Goal: Task Accomplishment & Management: Manage account settings

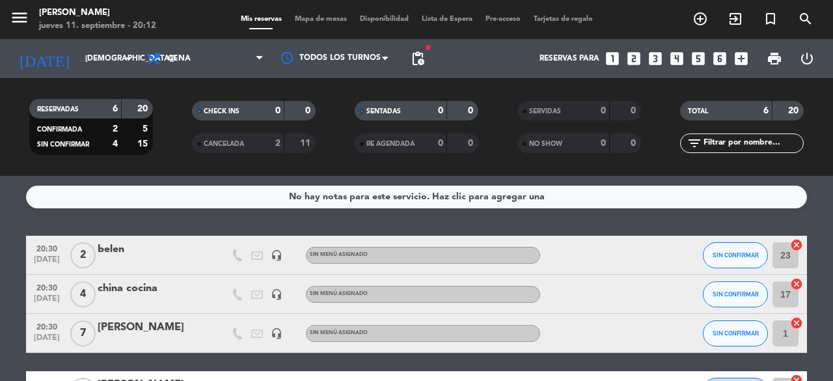
click at [832, 238] on bookings-row "20:30 [DATE] 2 [PERSON_NAME] headset_mic Sin menú asignado SIN CONFIRMAR 23 can…" at bounding box center [416, 362] width 833 height 252
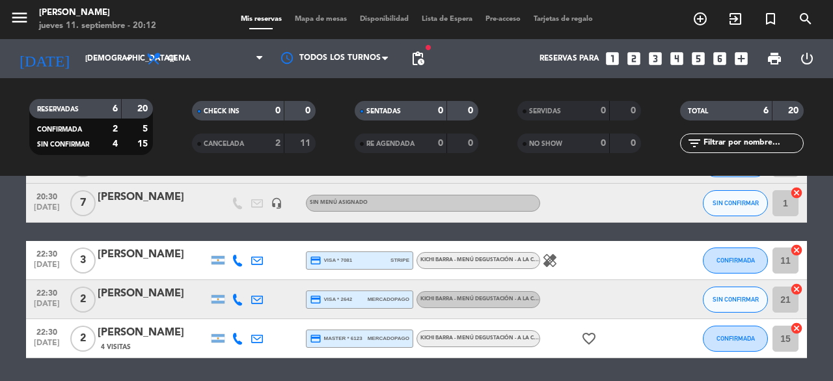
scroll to position [104, 0]
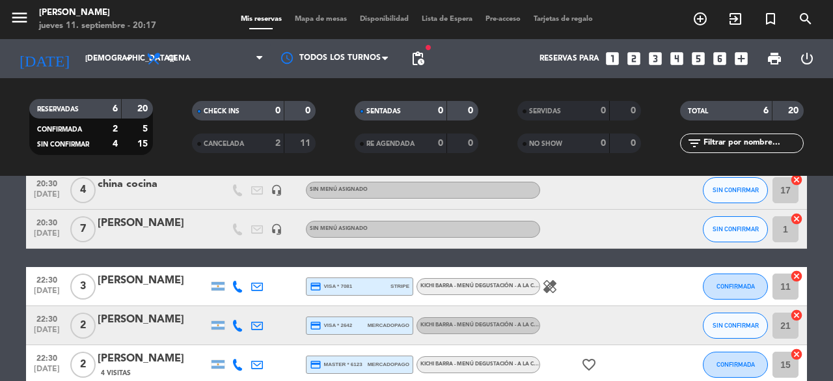
click at [812, 265] on bookings-row "20:30 [DATE] 2 [PERSON_NAME] headset_mic Sin menú asignado SIN CONFIRMAR 23 can…" at bounding box center [416, 257] width 833 height 252
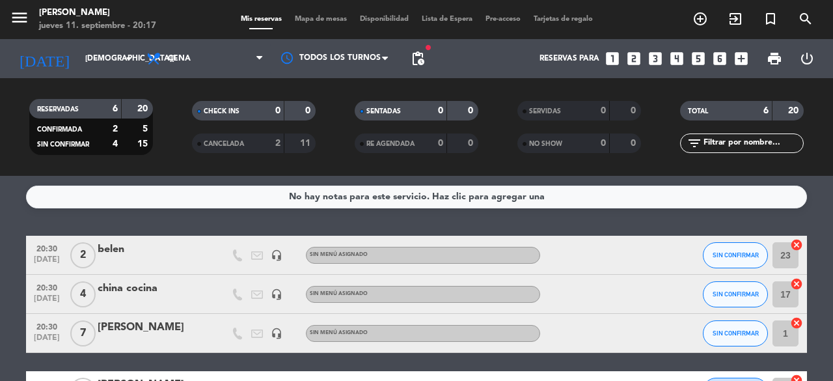
scroll to position [26, 0]
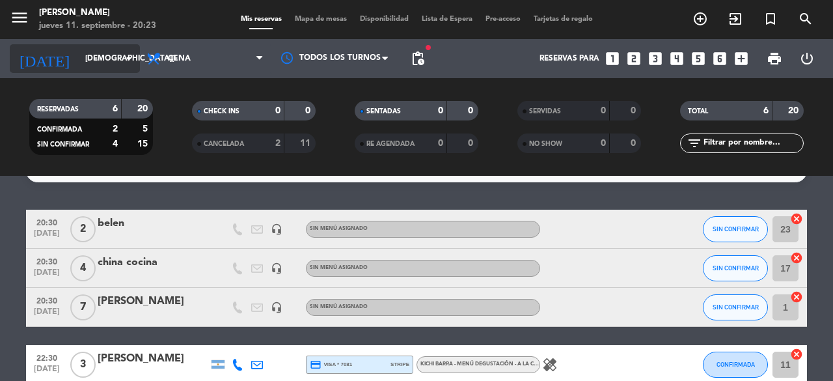
click at [98, 58] on input "[DEMOGRAPHIC_DATA][DATE]" at bounding box center [130, 59] width 103 height 22
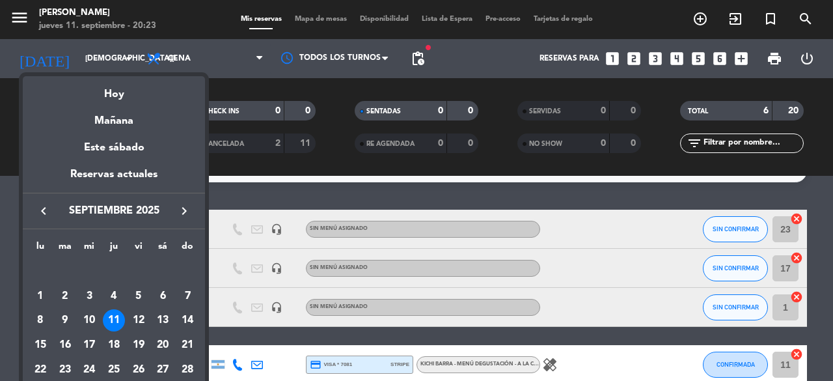
click at [142, 318] on div "12" at bounding box center [139, 320] width 22 height 22
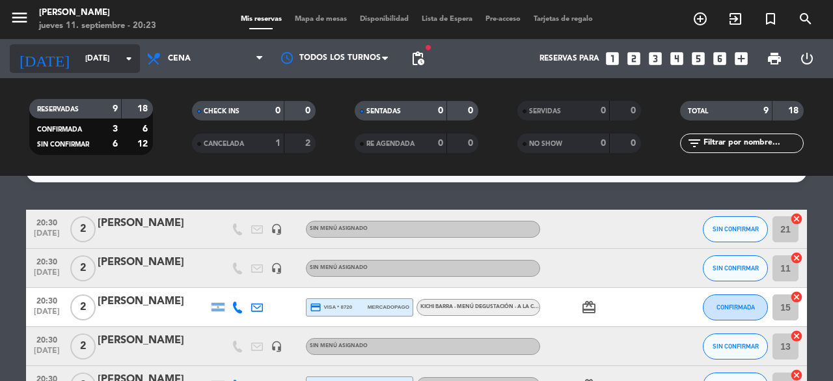
click at [92, 54] on input "[DATE]" at bounding box center [130, 59] width 103 height 22
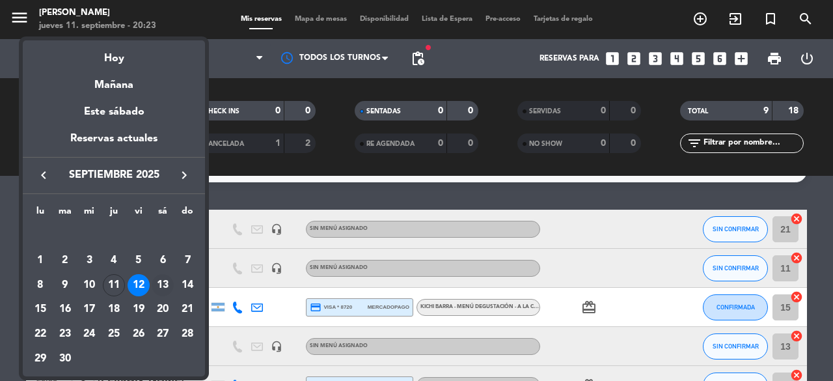
click at [168, 280] on div "13" at bounding box center [163, 285] width 22 height 22
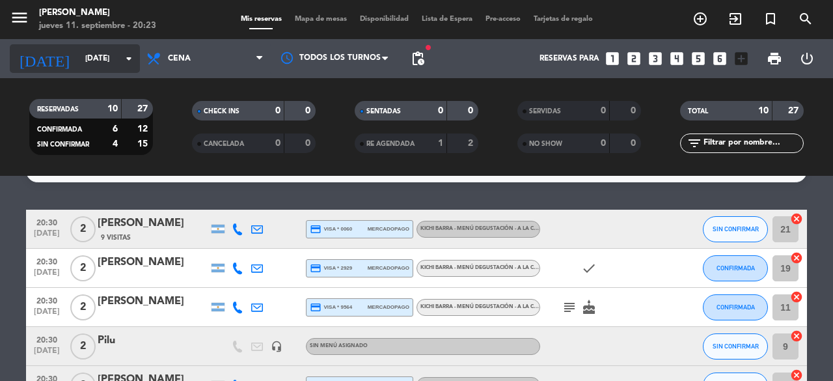
click at [95, 54] on input "[DATE]" at bounding box center [130, 59] width 103 height 22
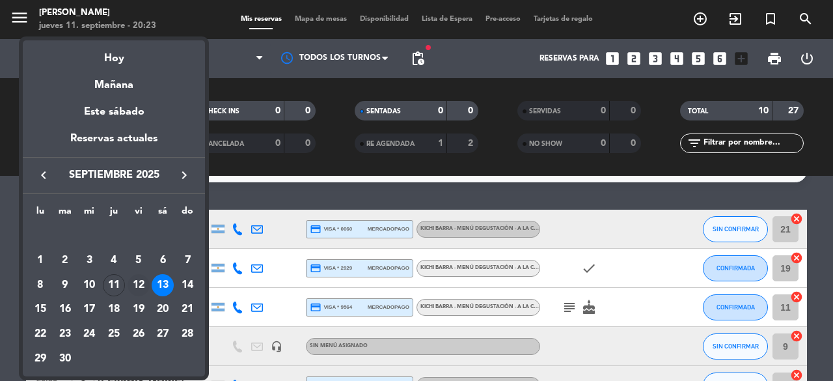
click at [134, 284] on div "12" at bounding box center [139, 285] width 22 height 22
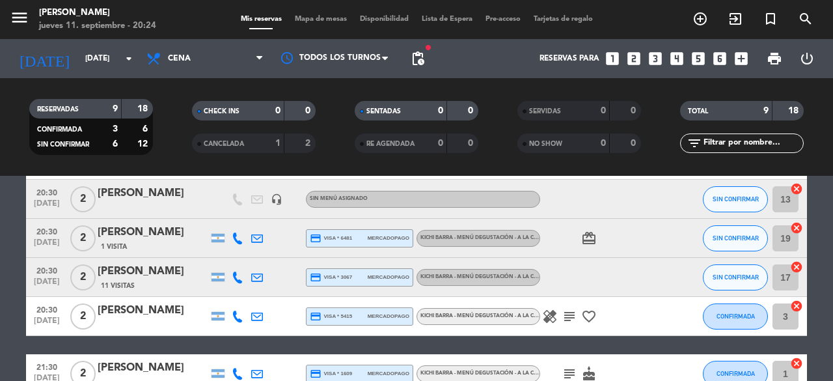
scroll to position [104, 0]
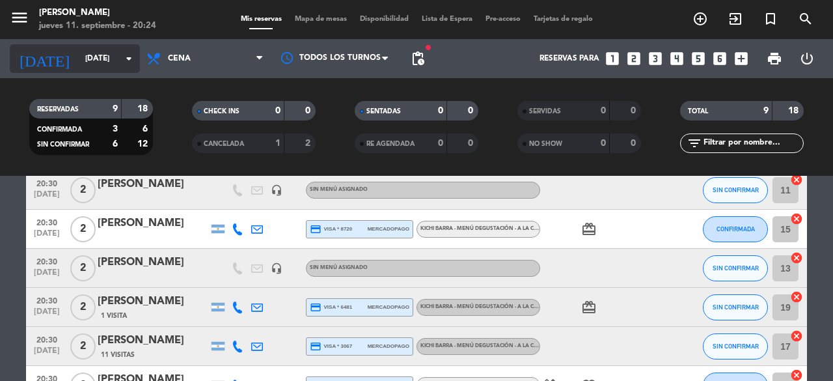
click at [79, 49] on input "[DATE]" at bounding box center [130, 59] width 103 height 22
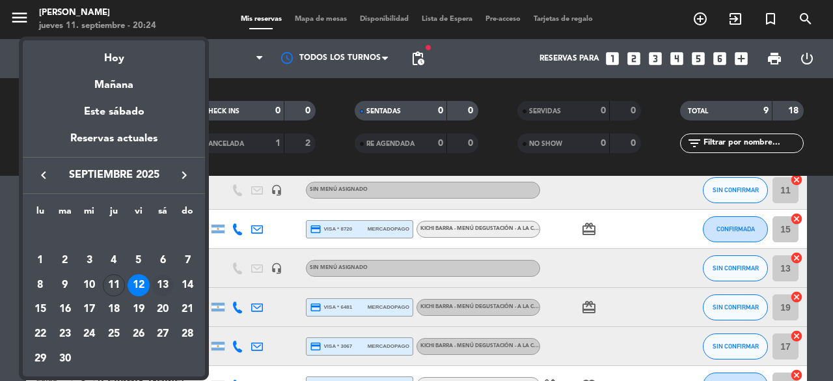
click at [165, 278] on div "13" at bounding box center [163, 285] width 22 height 22
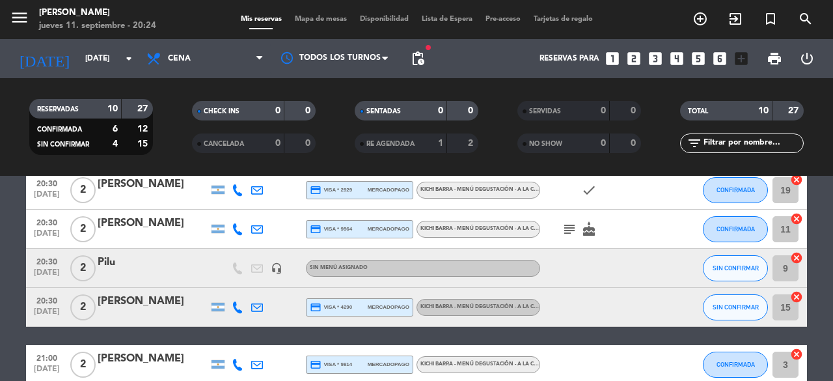
click at [824, 215] on bookings-row "20:30 [DATE] 2 [PERSON_NAME] 9 Visitas credit_card visa * 0060 mercadopago Kich…" at bounding box center [416, 353] width 833 height 445
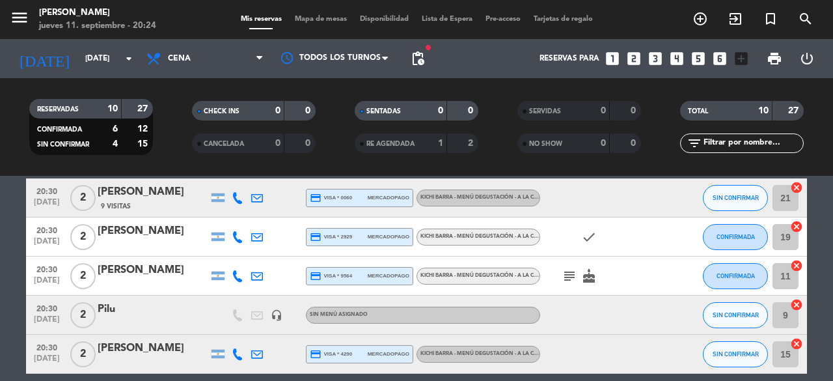
scroll to position [0, 0]
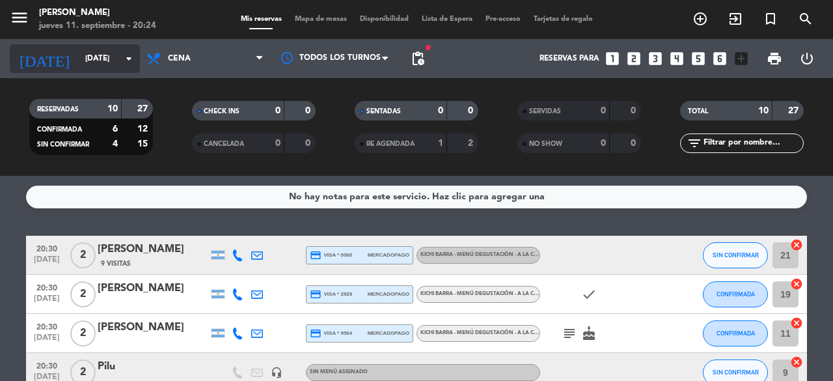
click at [79, 58] on input "[DATE]" at bounding box center [130, 59] width 103 height 22
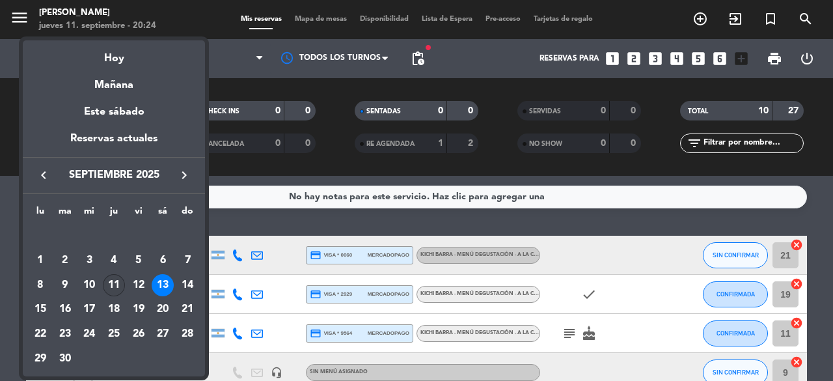
click at [119, 282] on div "11" at bounding box center [114, 285] width 22 height 22
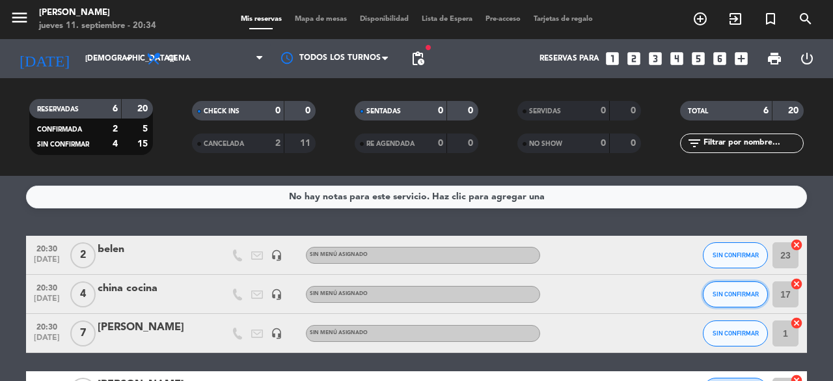
click at [754, 300] on button "SIN CONFIRMAR" at bounding box center [735, 294] width 65 height 26
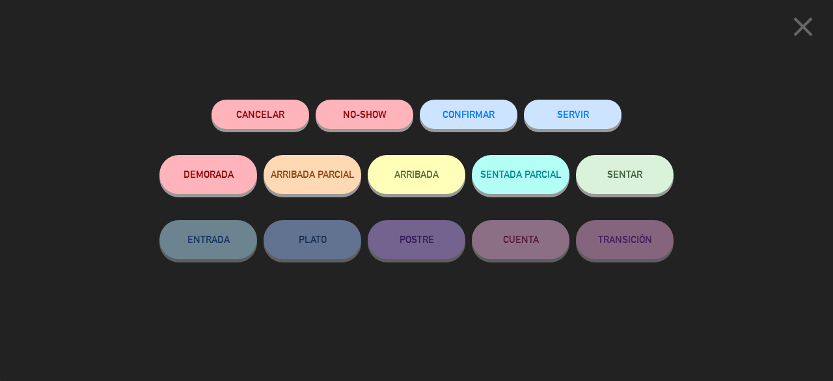
click at [626, 174] on span "SENTAR" at bounding box center [624, 174] width 35 height 11
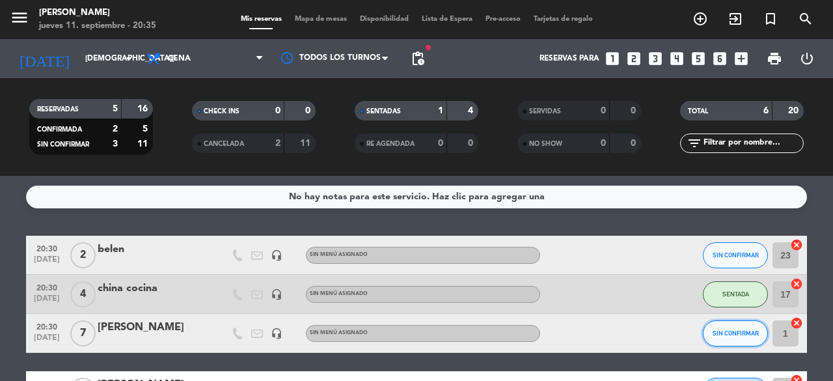
click at [713, 329] on span "SIN CONFIRMAR" at bounding box center [736, 332] width 46 height 7
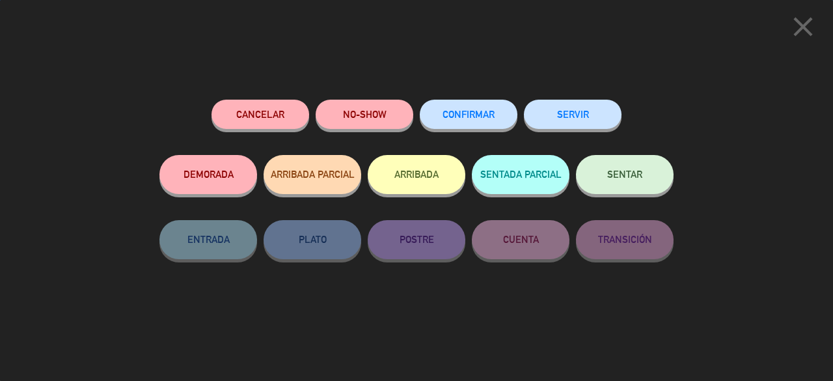
click at [606, 172] on button "SENTAR" at bounding box center [625, 174] width 98 height 39
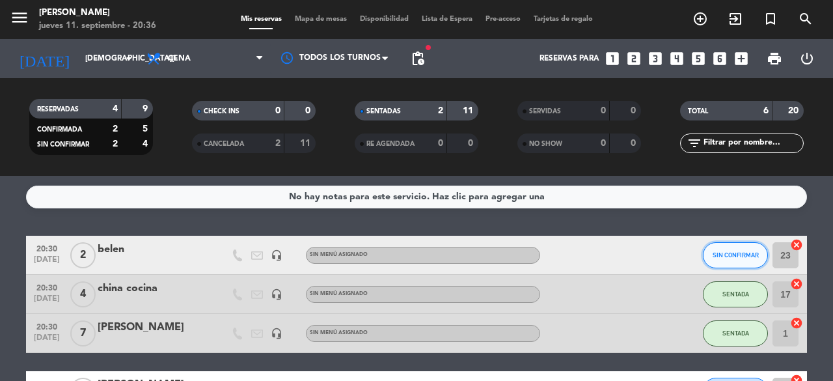
click at [722, 249] on button "SIN CONFIRMAR" at bounding box center [735, 255] width 65 height 26
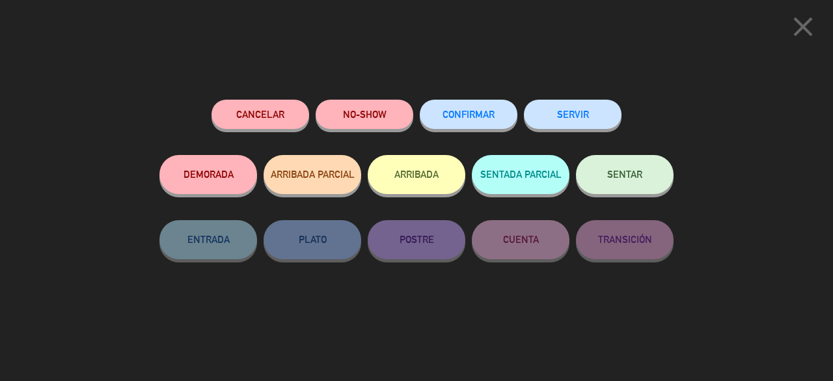
click at [591, 146] on div "SERVIR" at bounding box center [573, 127] width 98 height 55
click at [610, 176] on span "SENTAR" at bounding box center [624, 174] width 35 height 11
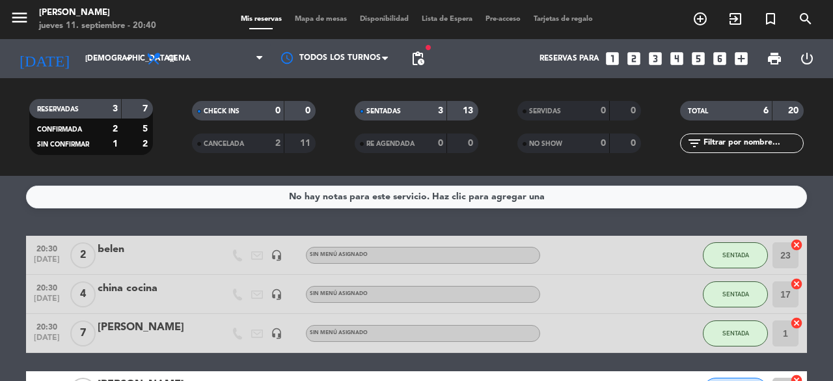
click at [823, 260] on bookings-row "20:30 [DATE] 2 [PERSON_NAME] headset_mic Sin menú asignado SENTADA 23 cancel 20…" at bounding box center [416, 362] width 833 height 252
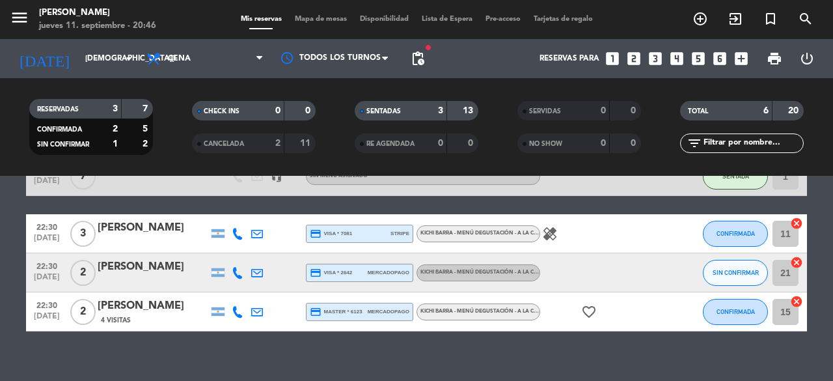
scroll to position [156, 0]
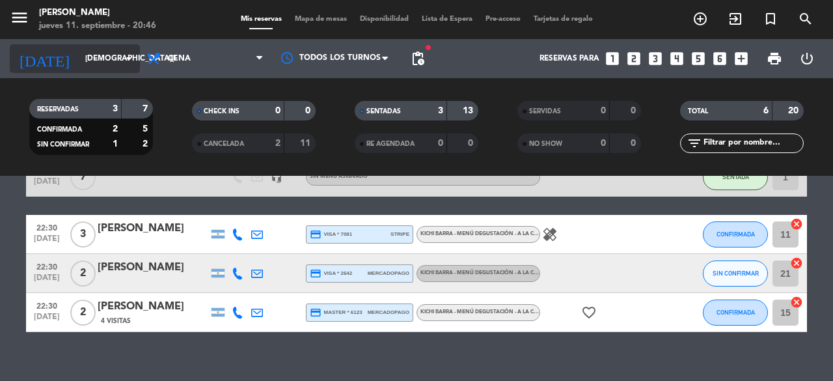
click at [129, 58] on icon "arrow_drop_down" at bounding box center [129, 59] width 16 height 16
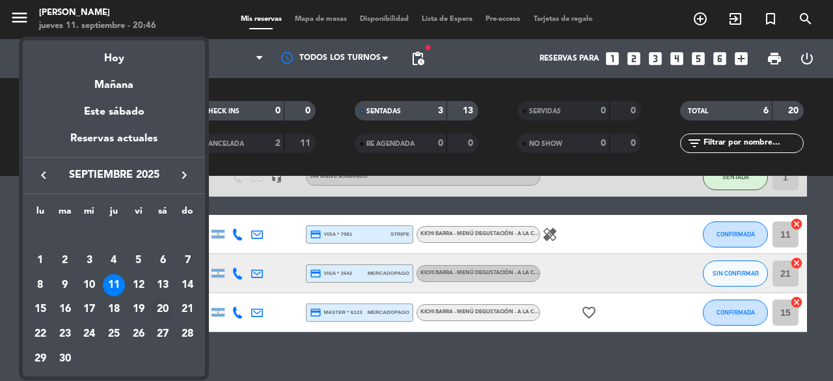
click at [166, 314] on div "20" at bounding box center [163, 309] width 22 height 22
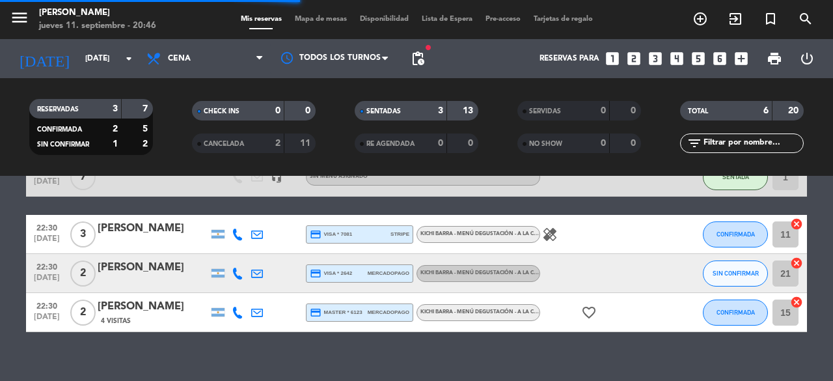
scroll to position [0, 0]
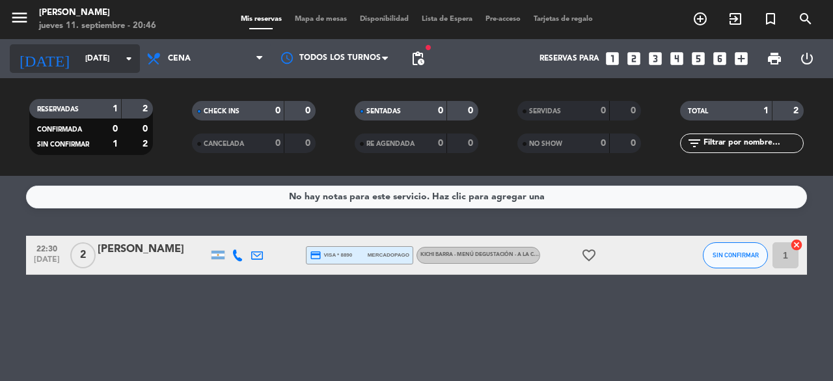
click at [121, 67] on input "[DATE]" at bounding box center [130, 59] width 103 height 22
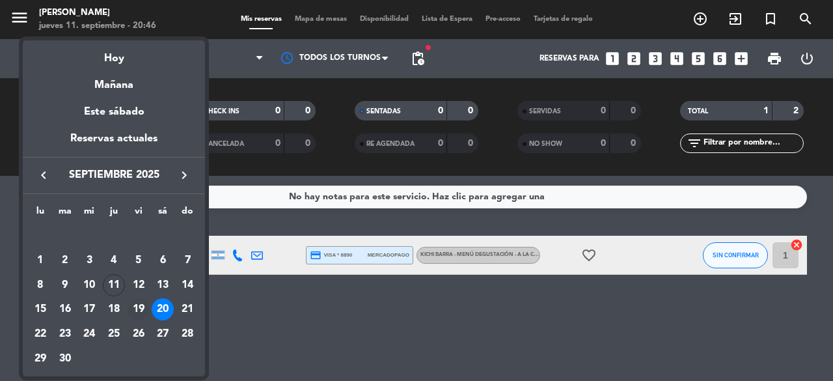
click at [139, 304] on div "19" at bounding box center [139, 309] width 22 height 22
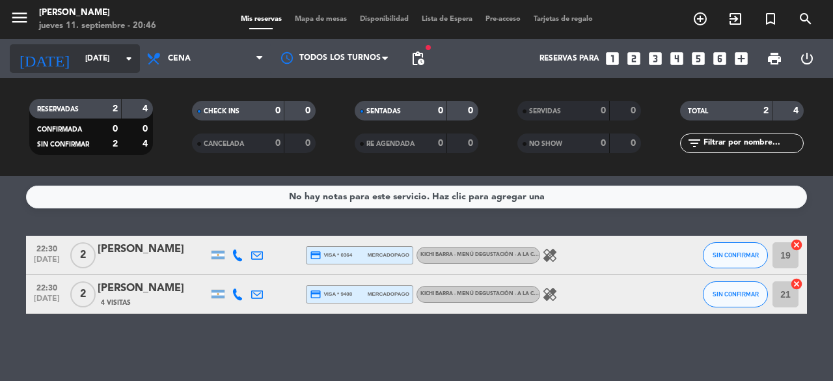
click at [128, 63] on icon "arrow_drop_down" at bounding box center [129, 59] width 16 height 16
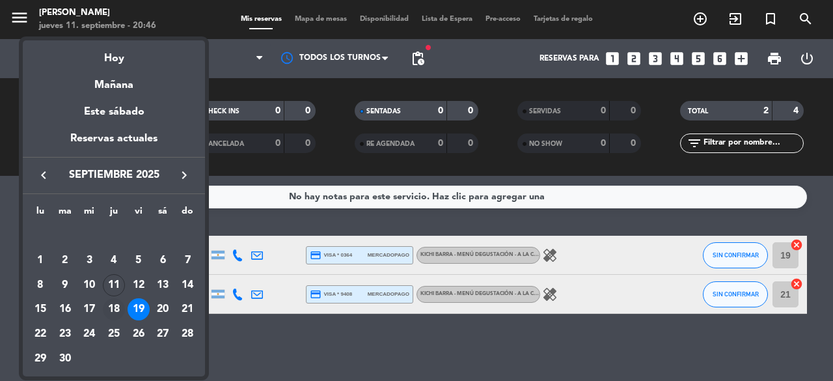
click at [113, 308] on div "18" at bounding box center [114, 309] width 22 height 22
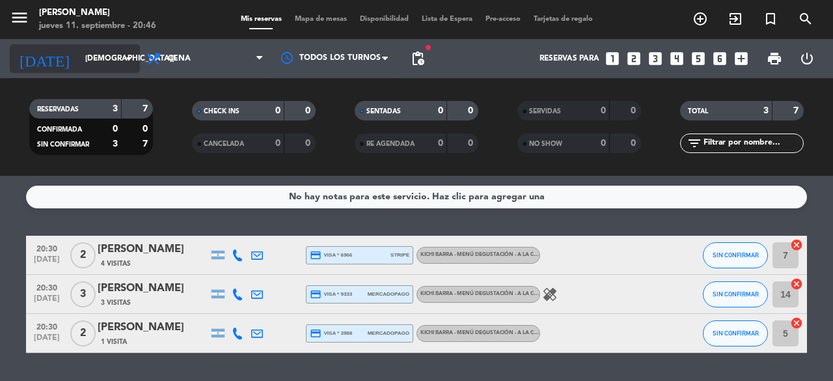
click at [105, 65] on input "[DEMOGRAPHIC_DATA][DATE]" at bounding box center [130, 59] width 103 height 22
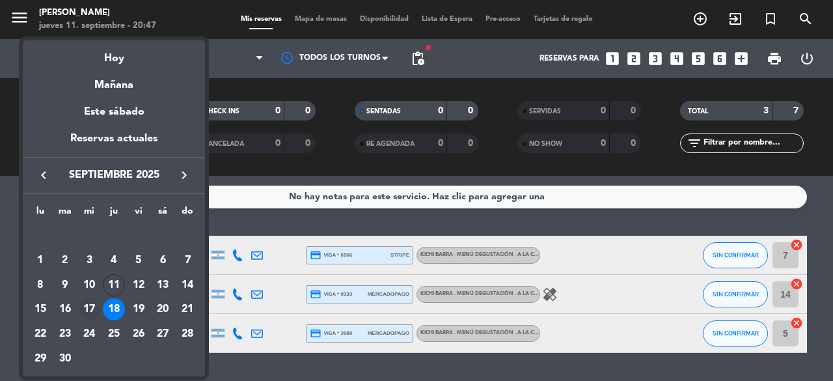
click at [87, 305] on div "17" at bounding box center [89, 309] width 22 height 22
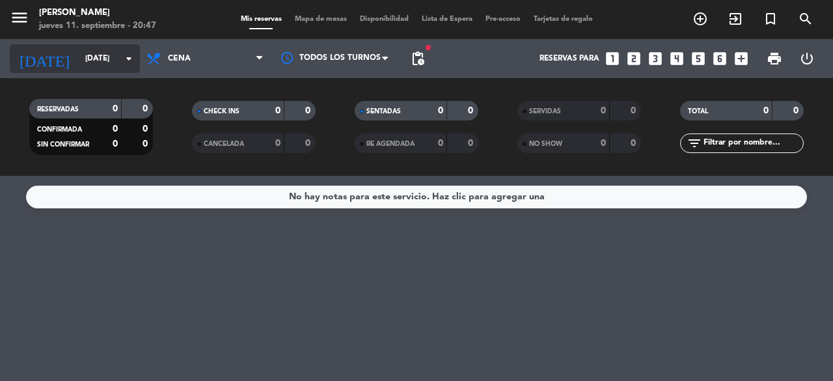
click at [105, 59] on input "[DATE]" at bounding box center [130, 59] width 103 height 22
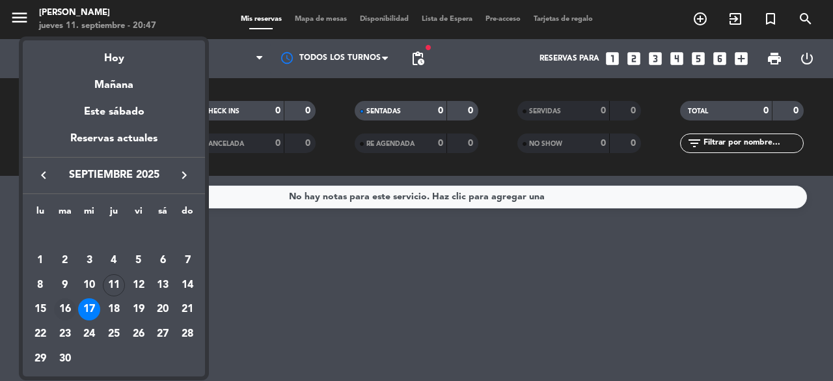
click at [62, 308] on div "16" at bounding box center [65, 309] width 22 height 22
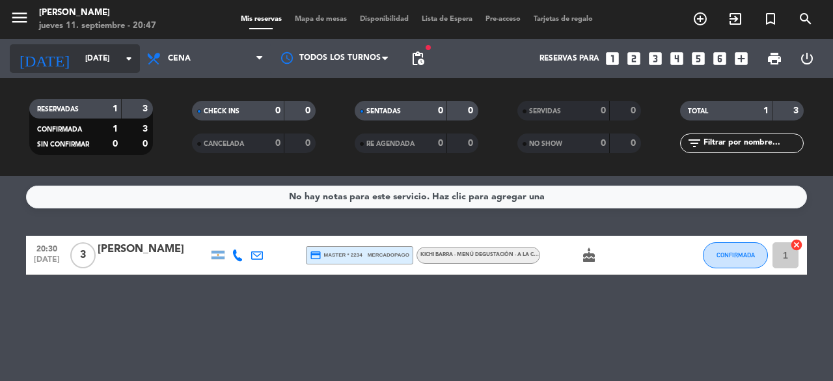
click at [119, 61] on input "[DATE]" at bounding box center [130, 59] width 103 height 22
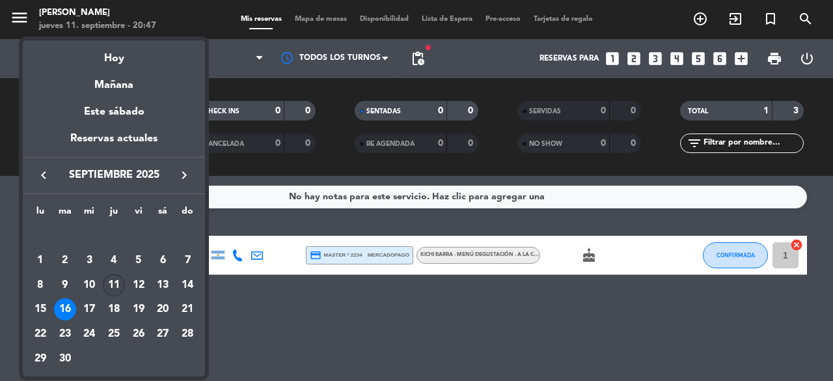
click at [114, 282] on div "11" at bounding box center [114, 285] width 22 height 22
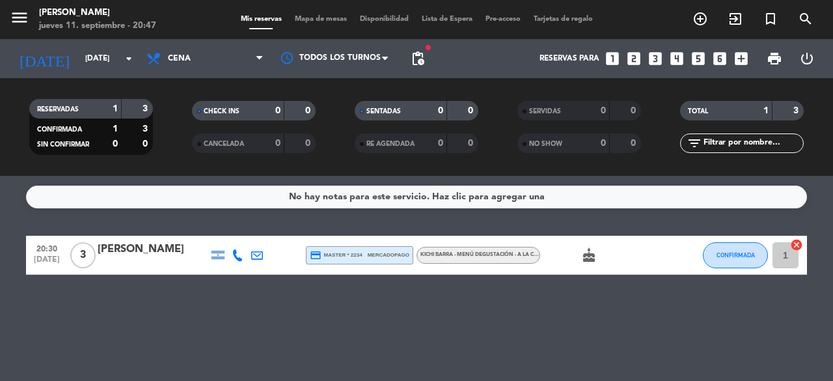
type input "[DEMOGRAPHIC_DATA][DATE]"
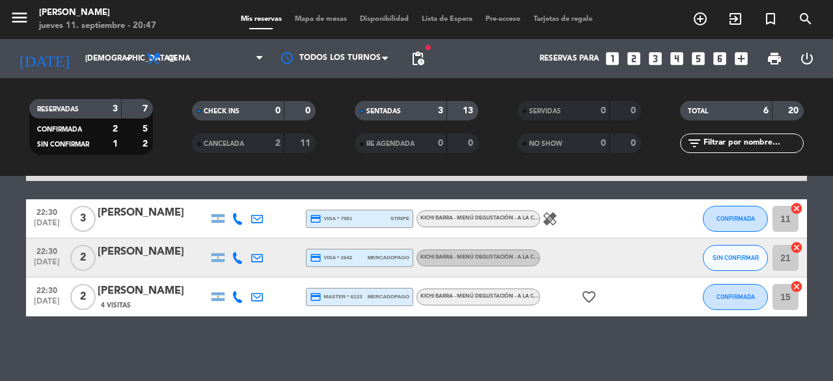
scroll to position [172, 0]
